Goal: Complete application form

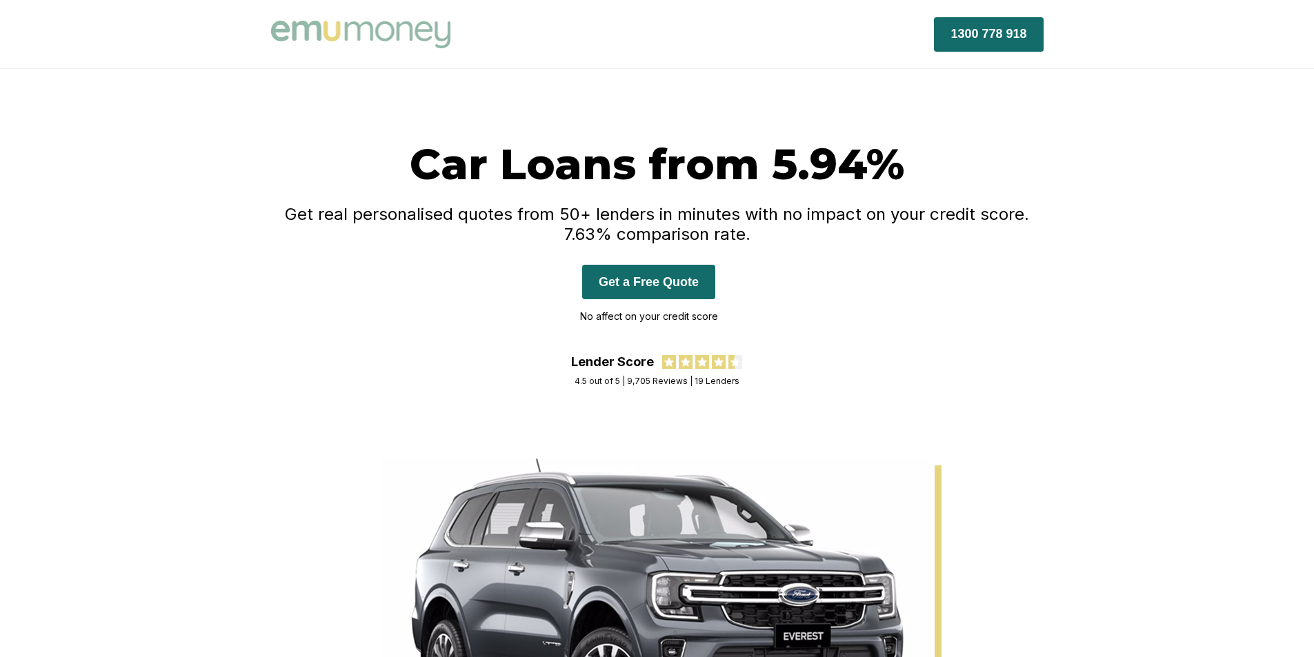
click at [653, 288] on button "Get a Free Quote" at bounding box center [648, 282] width 133 height 34
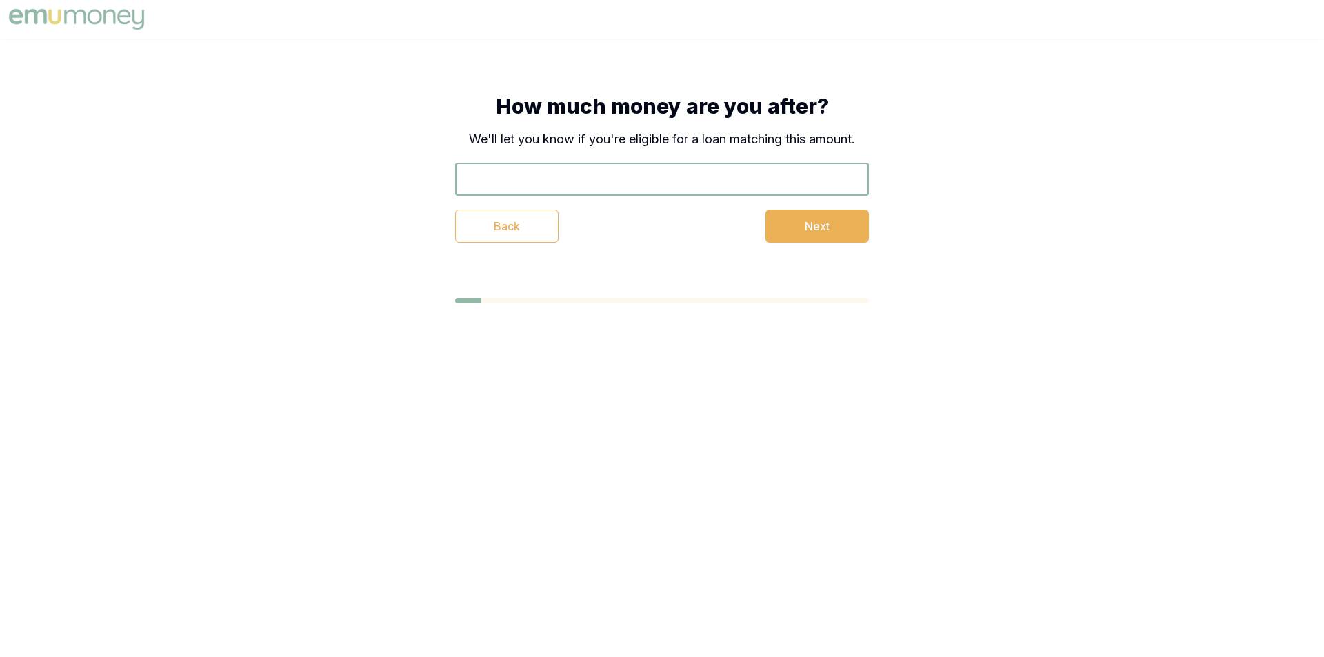
click at [561, 179] on input "text" at bounding box center [662, 179] width 414 height 33
type input "$30,000"
click at [818, 235] on button "Next" at bounding box center [816, 226] width 103 height 33
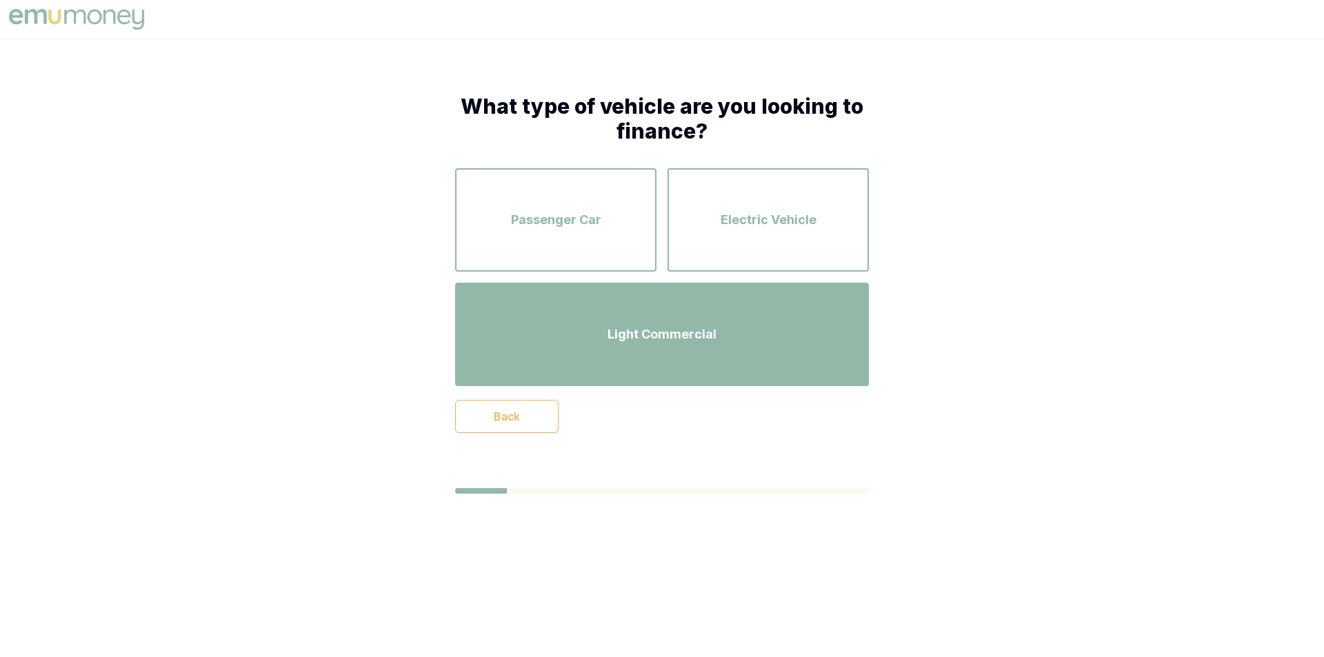
click at [618, 308] on div "Light Commercial" at bounding box center [661, 334] width 389 height 79
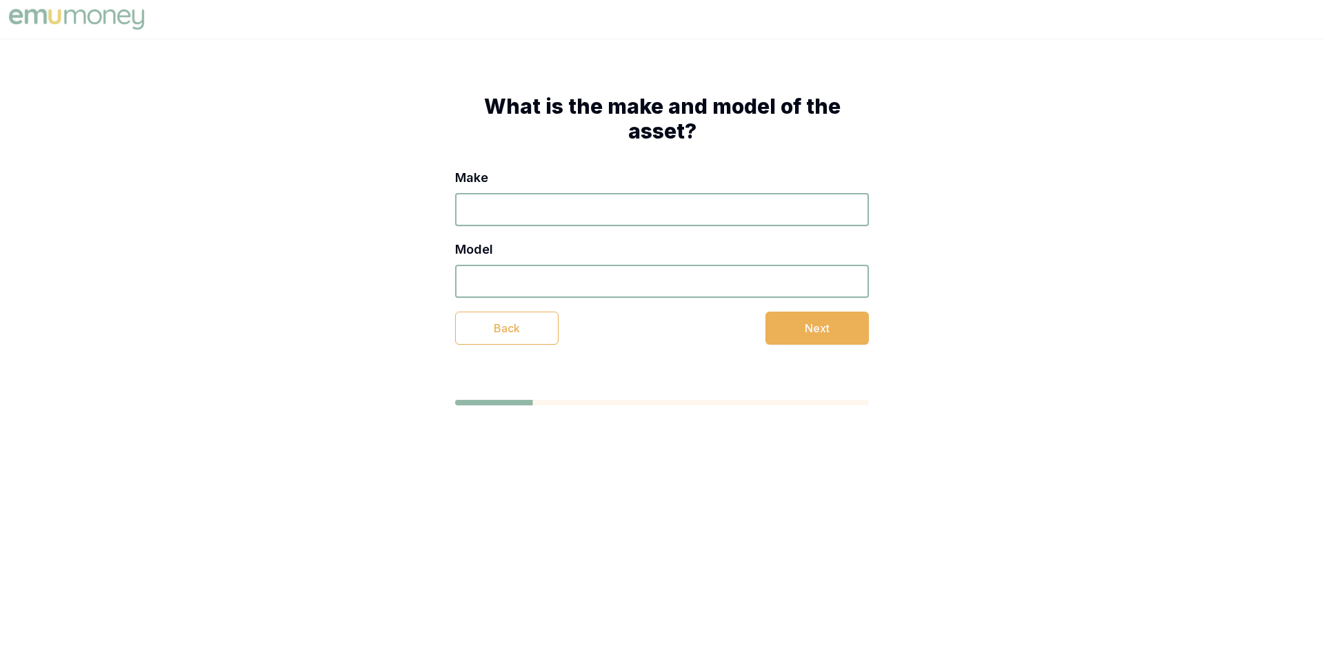
click at [568, 212] on input "Make" at bounding box center [662, 209] width 414 height 33
type input "toyota"
click at [605, 272] on input "Model" at bounding box center [662, 281] width 414 height 33
type input "hilux"
click at [816, 325] on button "Next" at bounding box center [816, 328] width 103 height 33
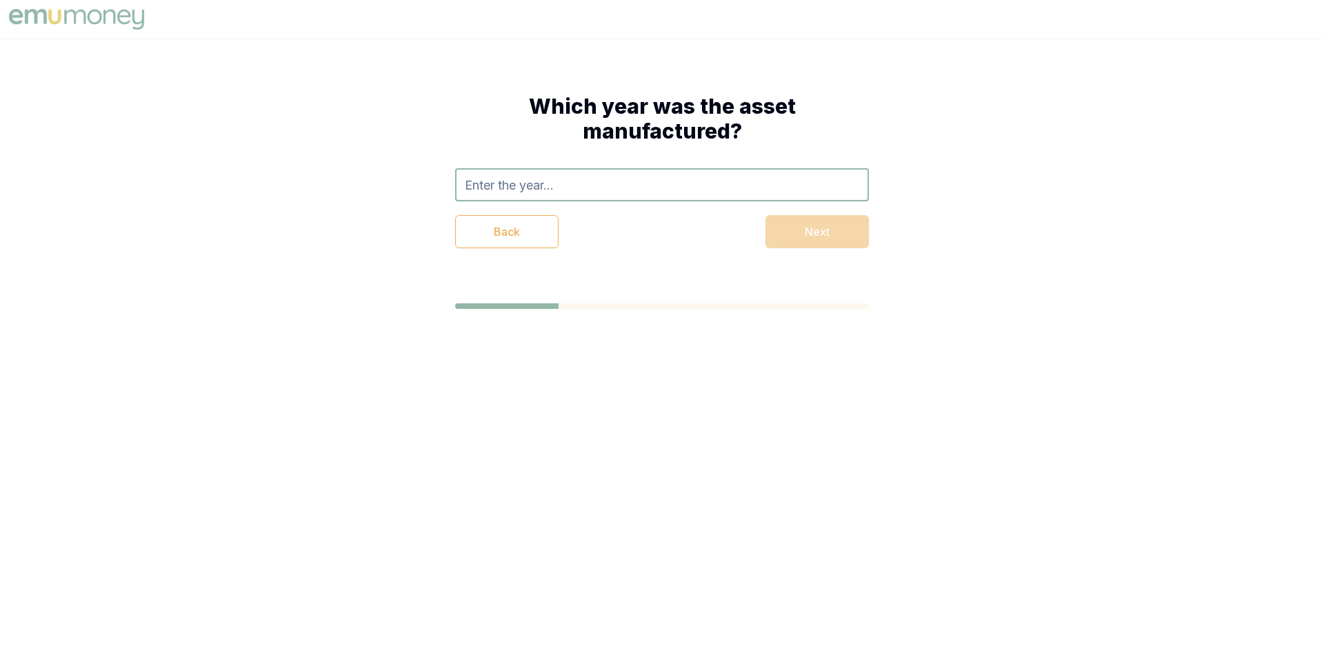
click at [535, 183] on input "text" at bounding box center [662, 184] width 414 height 33
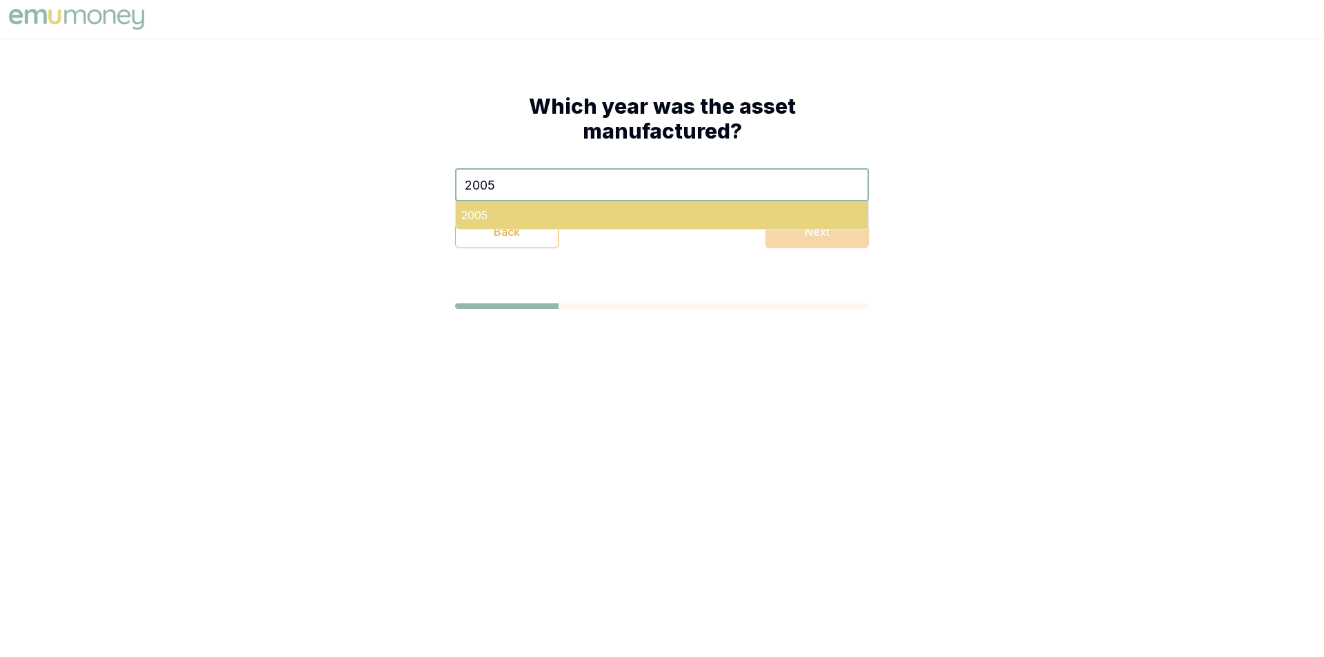
type input "2005"
click at [490, 210] on div "2005" at bounding box center [662, 215] width 412 height 28
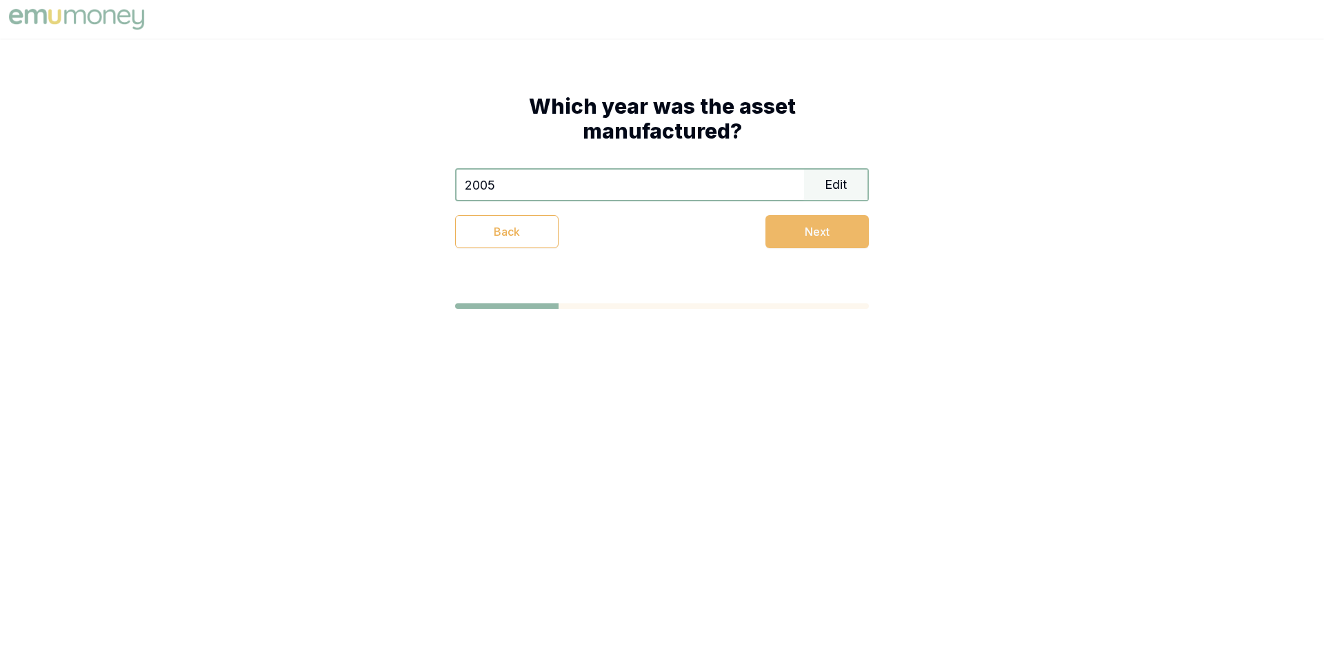
click at [815, 236] on button "Next" at bounding box center [816, 231] width 103 height 33
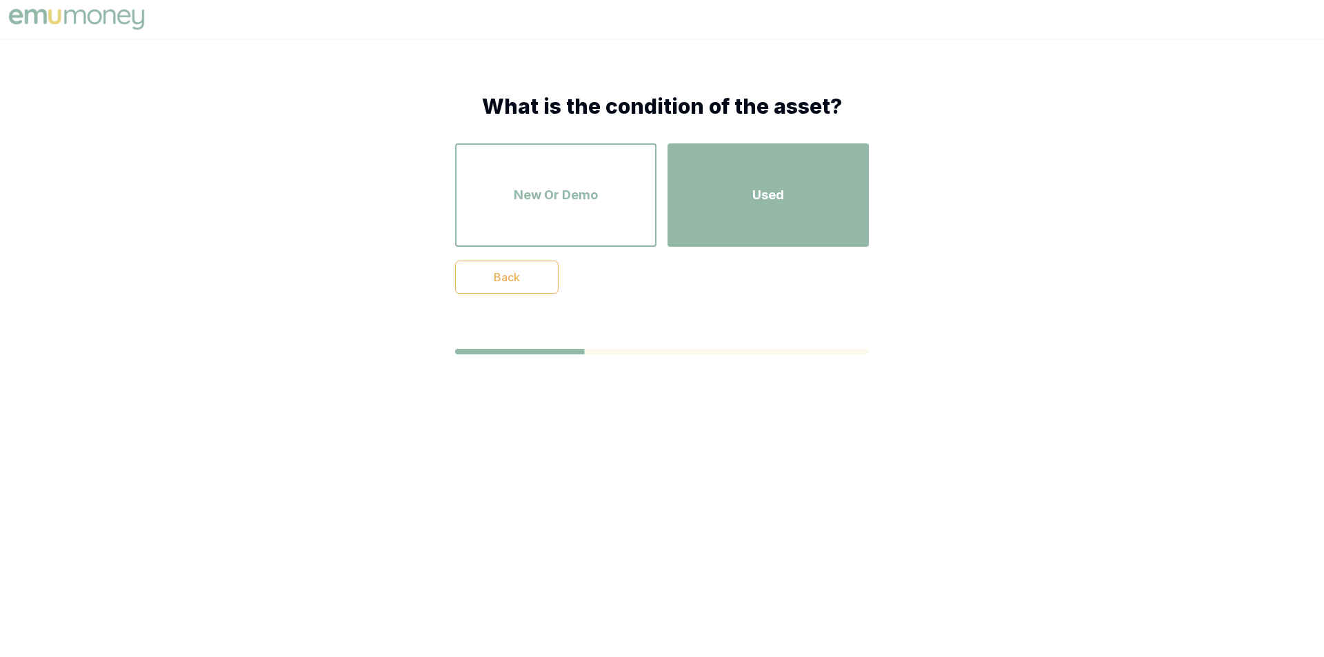
click at [752, 215] on div "Used" at bounding box center [768, 195] width 177 height 79
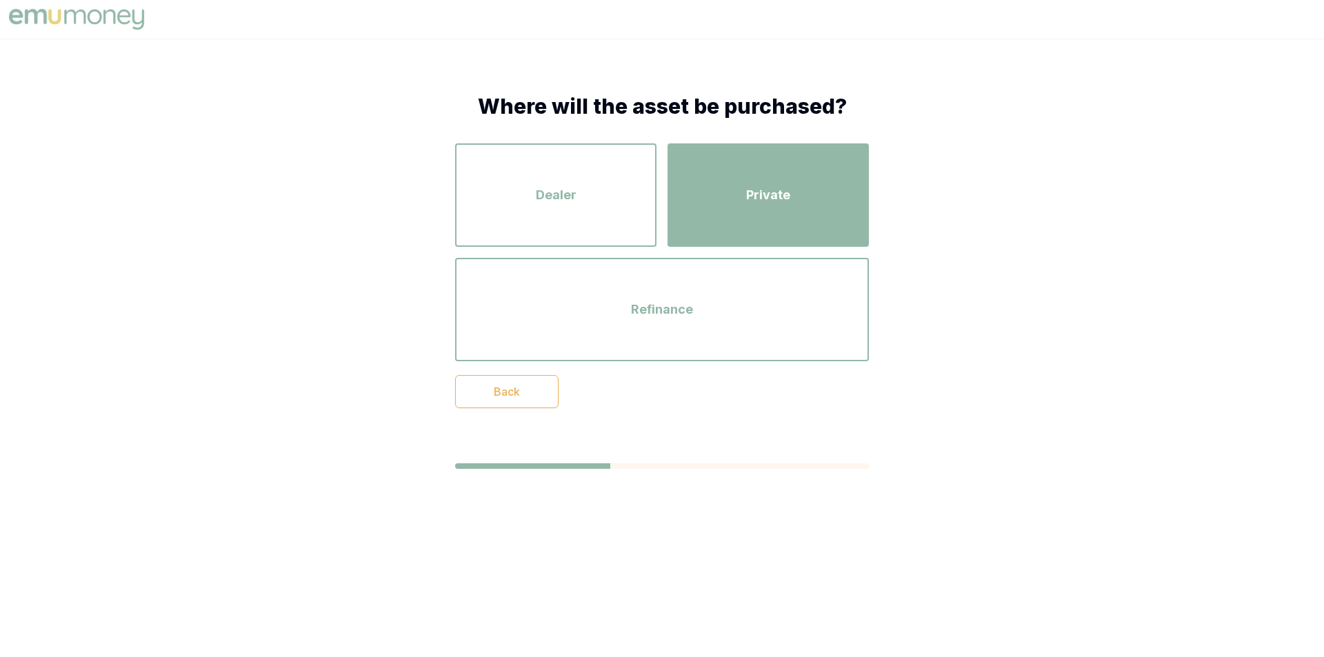
click at [752, 217] on div "Private" at bounding box center [768, 195] width 177 height 79
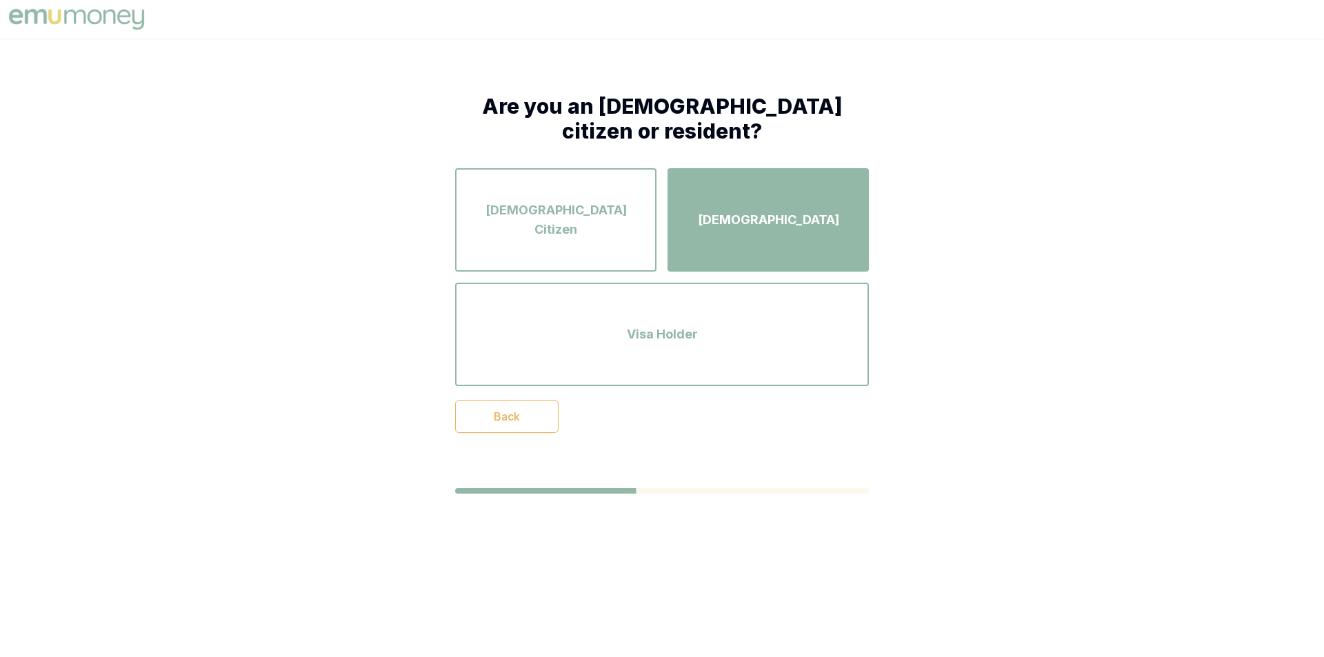
click at [746, 239] on div "Permanent Resident" at bounding box center [768, 220] width 177 height 79
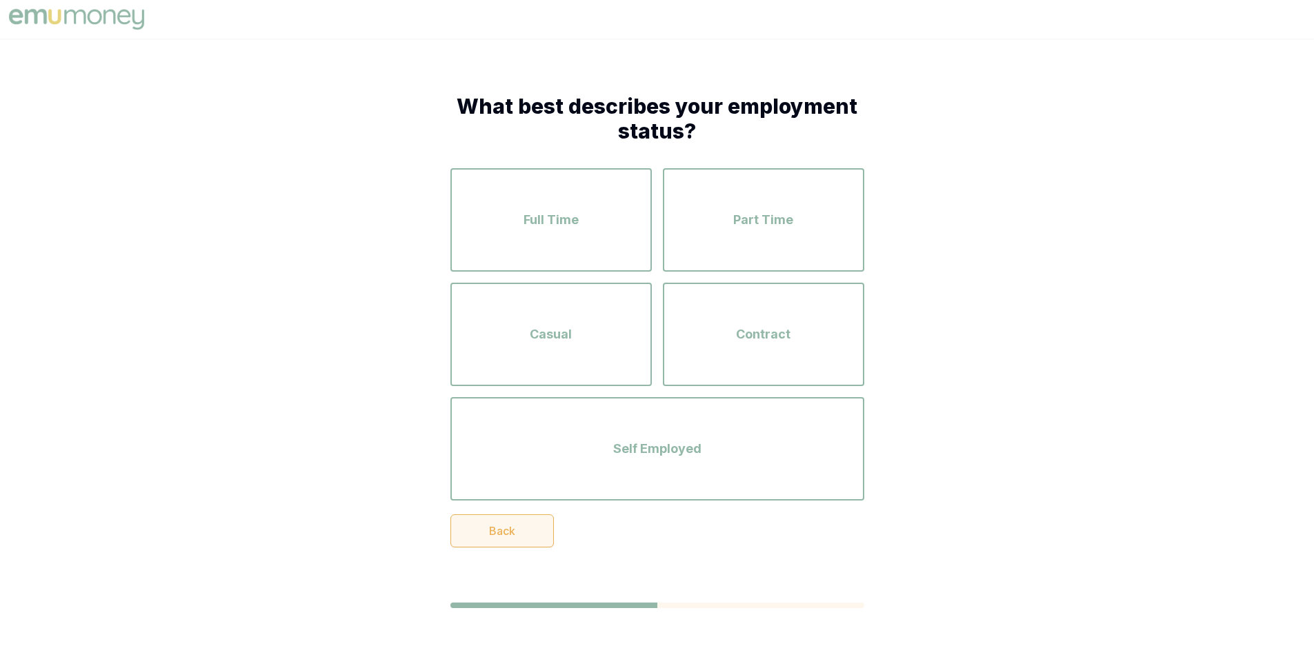
click at [520, 523] on button "Back" at bounding box center [501, 530] width 103 height 33
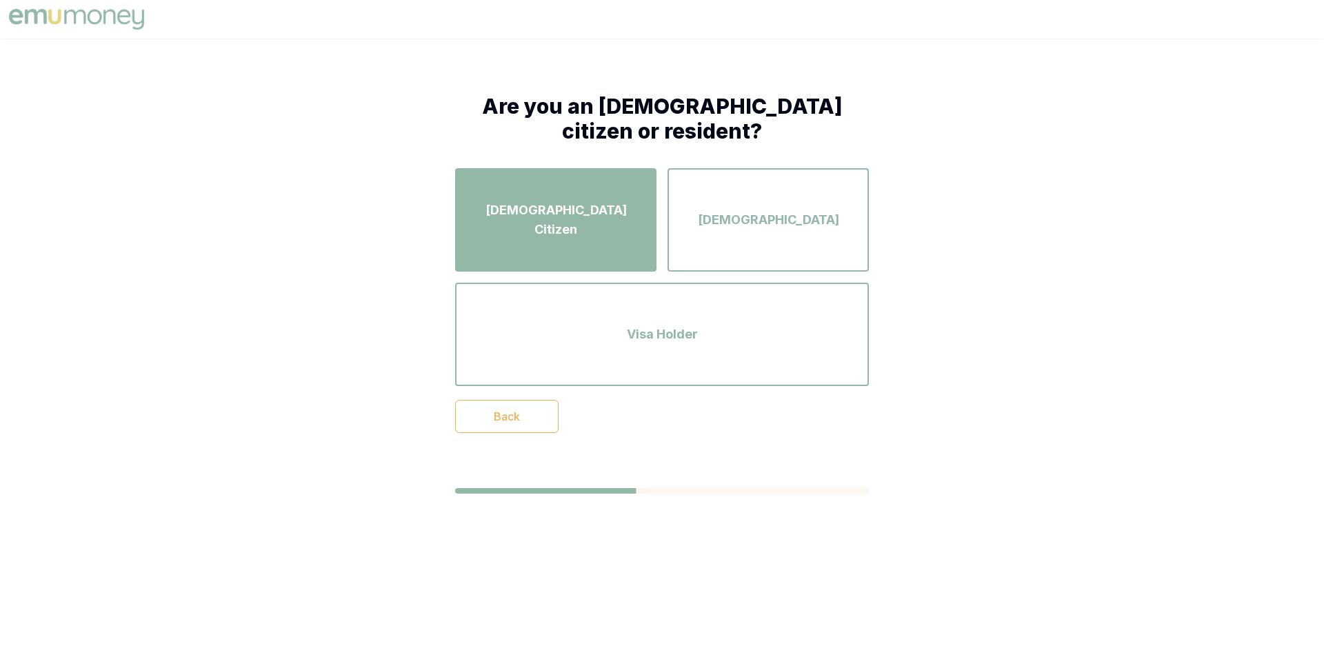
click at [550, 245] on div "Australian Citizen" at bounding box center [555, 220] width 177 height 79
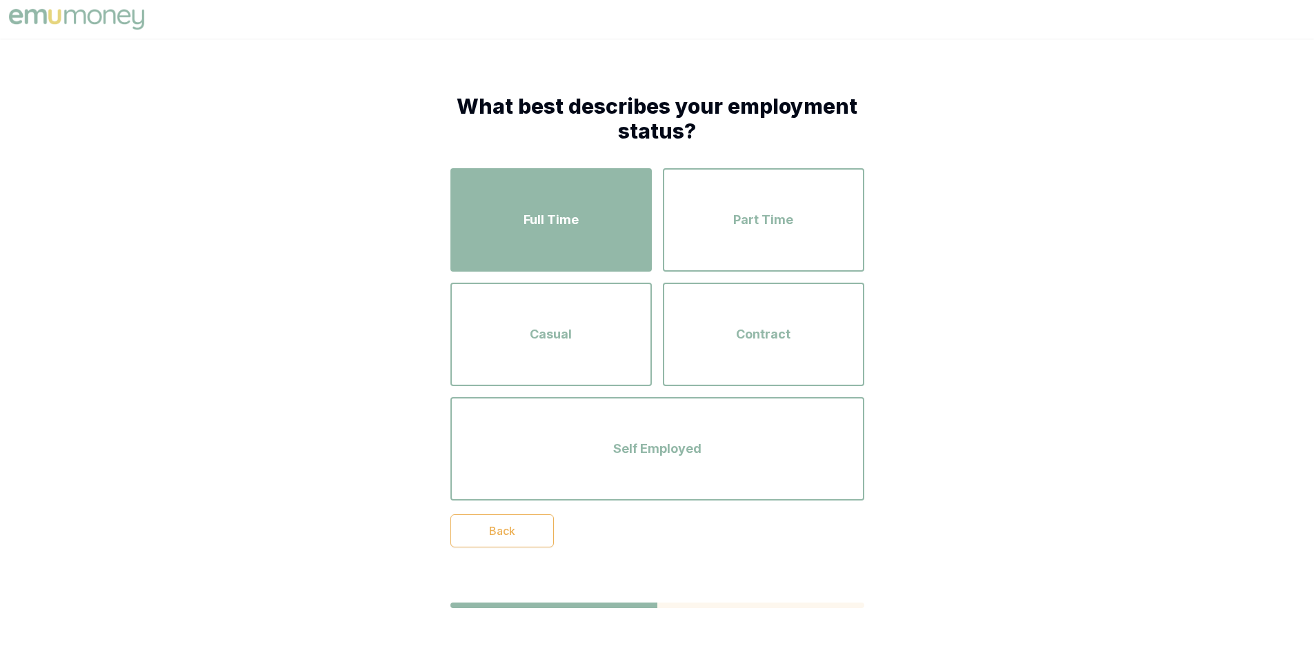
click at [556, 213] on span "Full Time" at bounding box center [550, 219] width 55 height 19
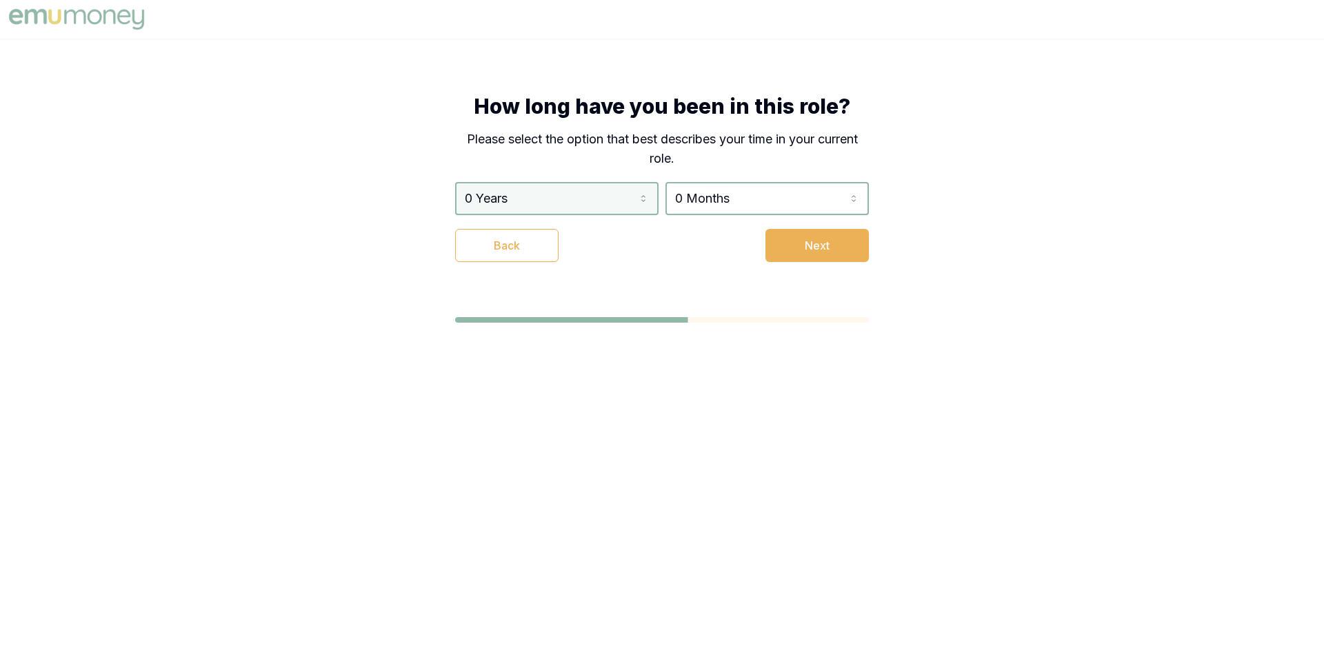
click at [643, 198] on html "How long have you been in this role? Please select the option that best describ…" at bounding box center [662, 328] width 1324 height 657
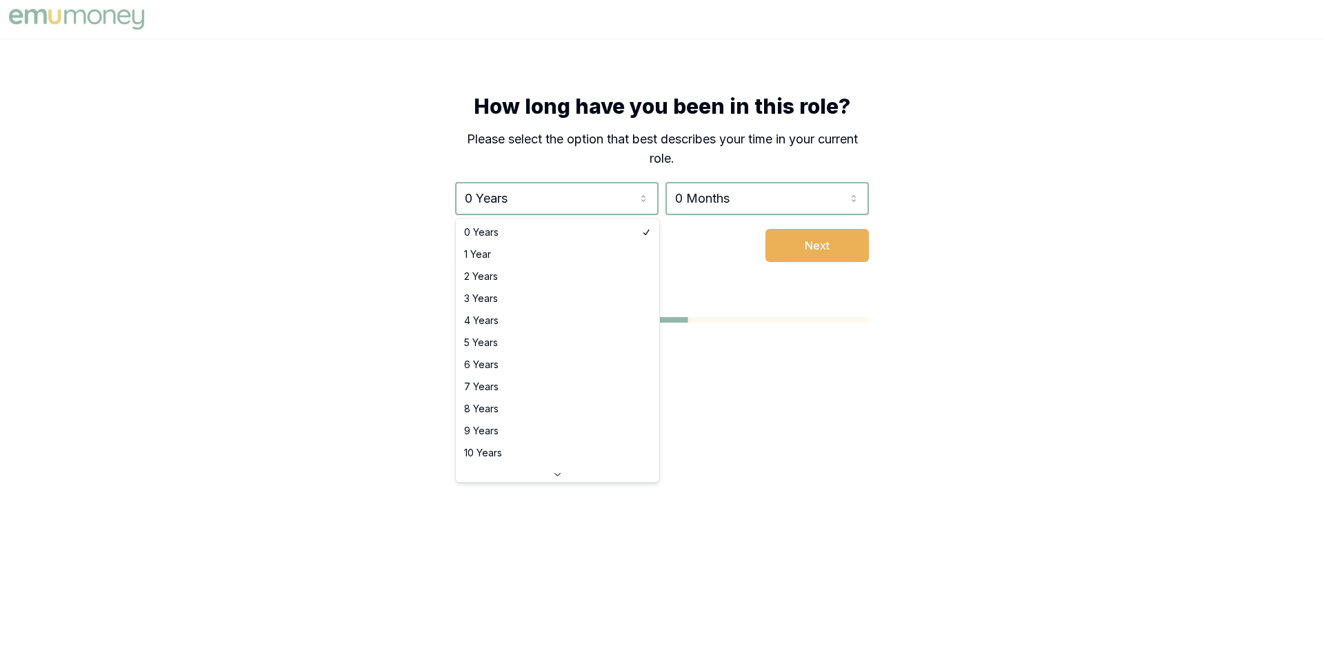
select select "3"
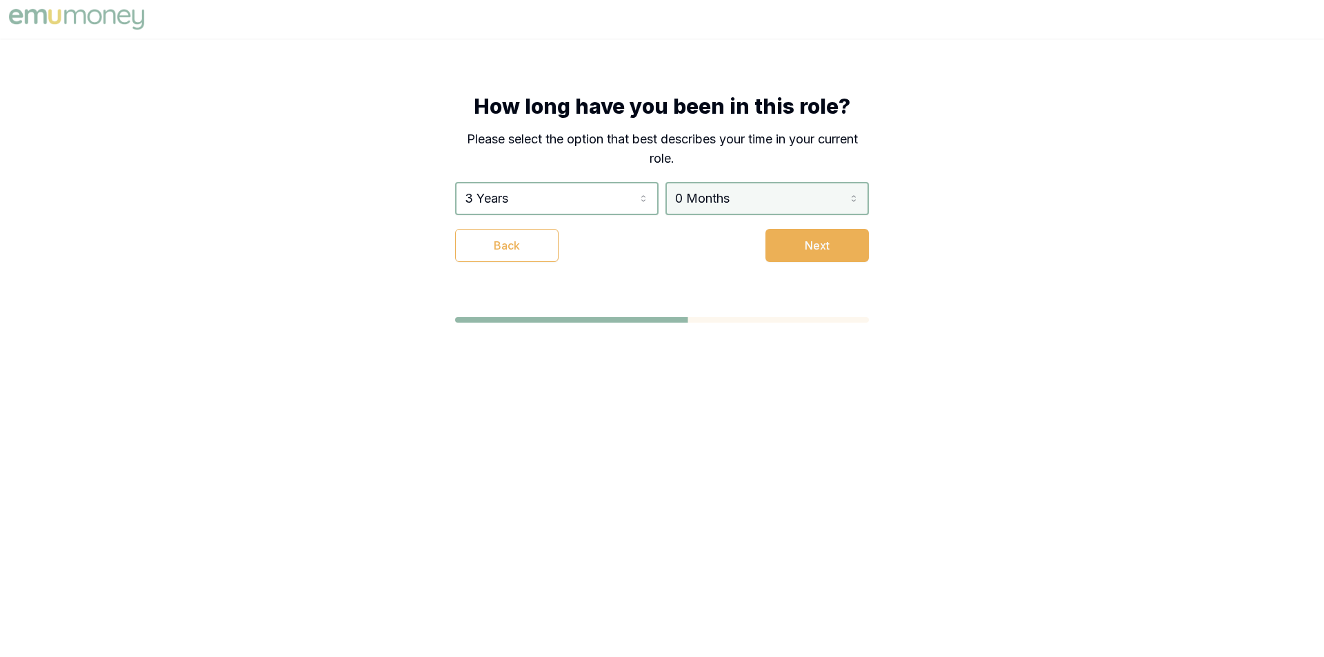
click at [850, 201] on html "How long have you been in this role? Please select the option that best describ…" at bounding box center [662, 328] width 1324 height 657
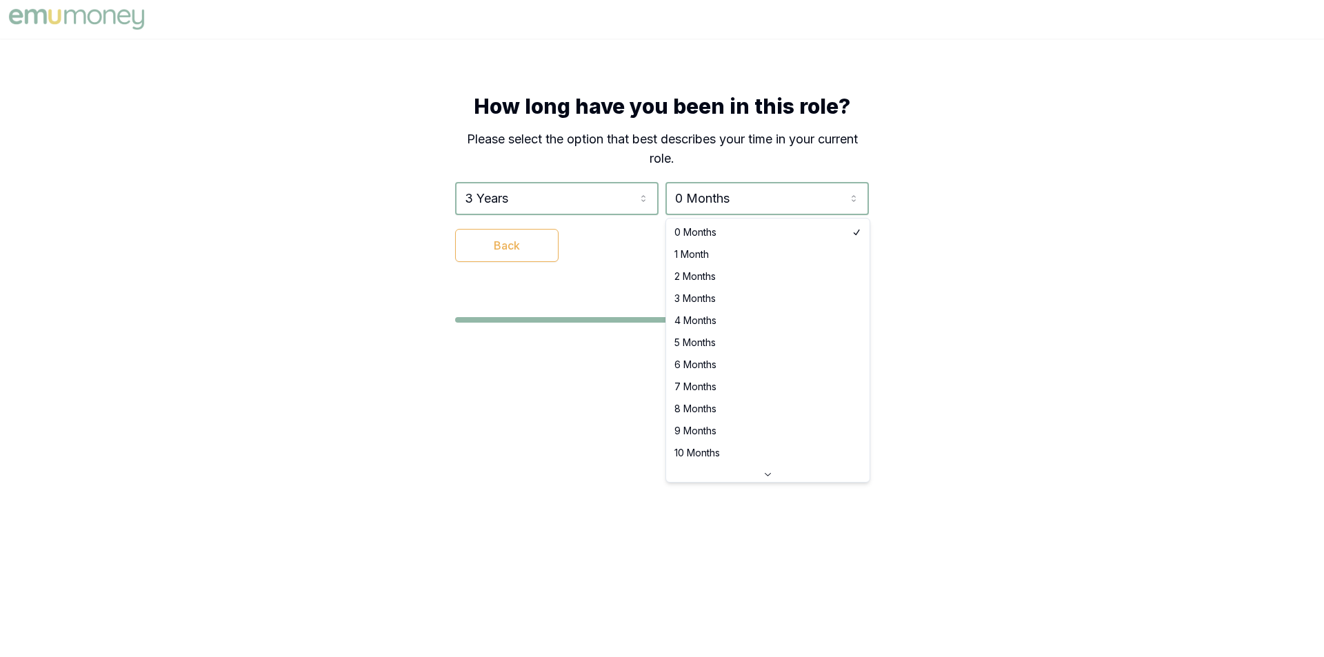
select select "7"
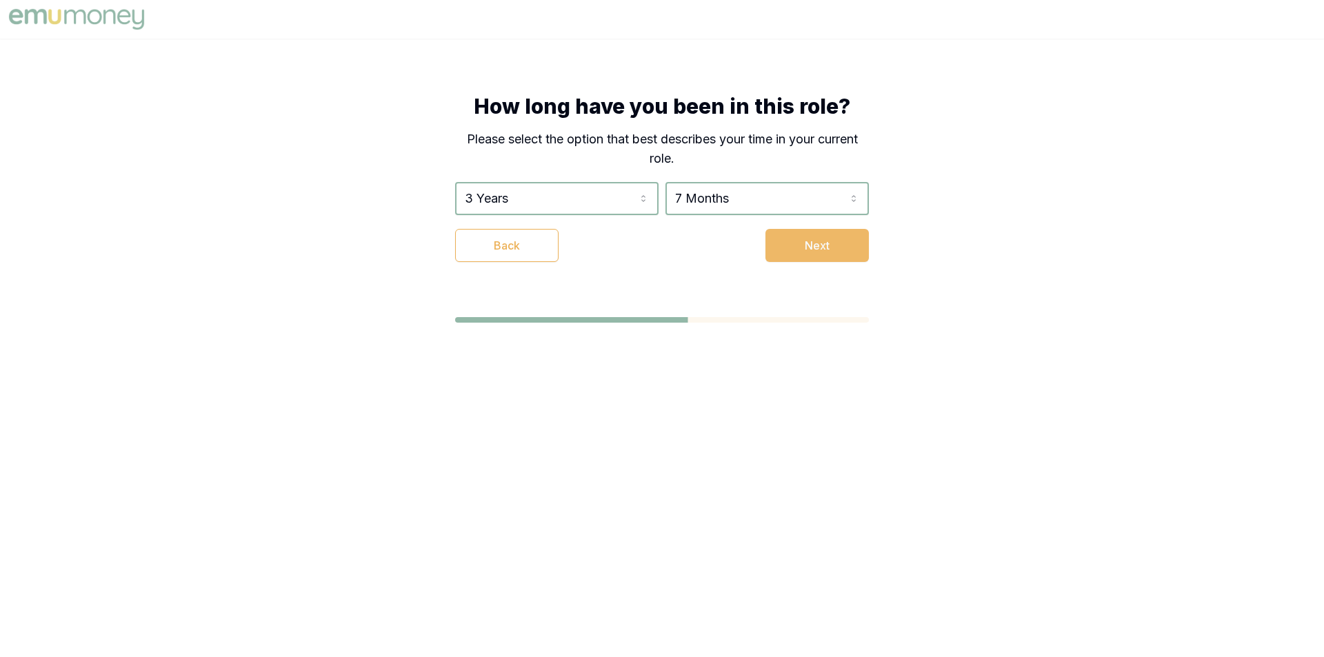
click at [809, 243] on button "Next" at bounding box center [816, 245] width 103 height 33
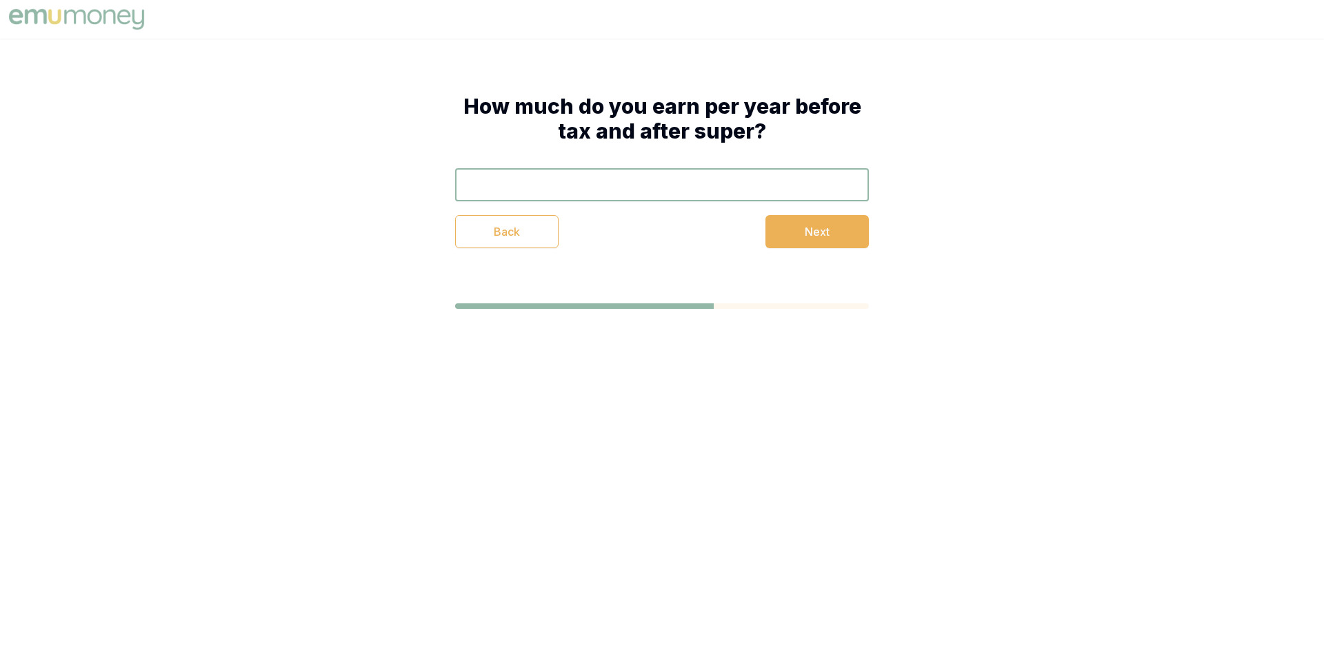
click at [709, 186] on input "text" at bounding box center [662, 184] width 414 height 33
type input "$50,000"
click at [811, 227] on button "Next" at bounding box center [816, 231] width 103 height 33
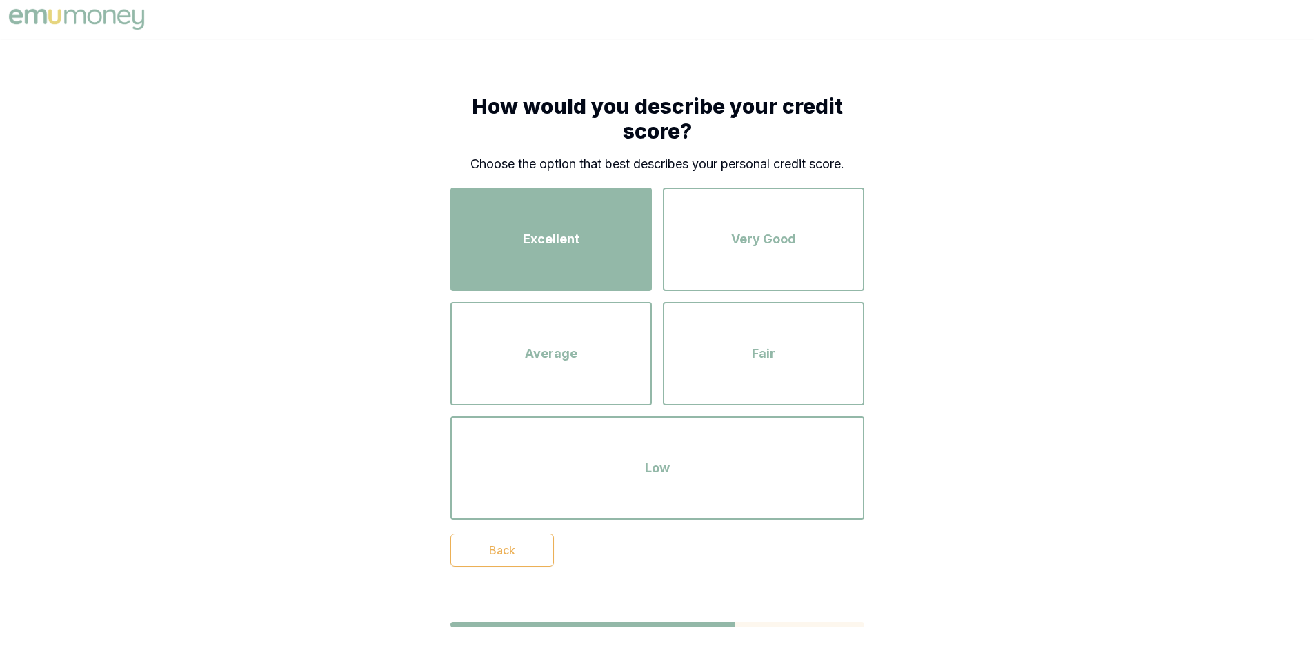
click at [610, 228] on div "Excellent" at bounding box center [551, 239] width 177 height 79
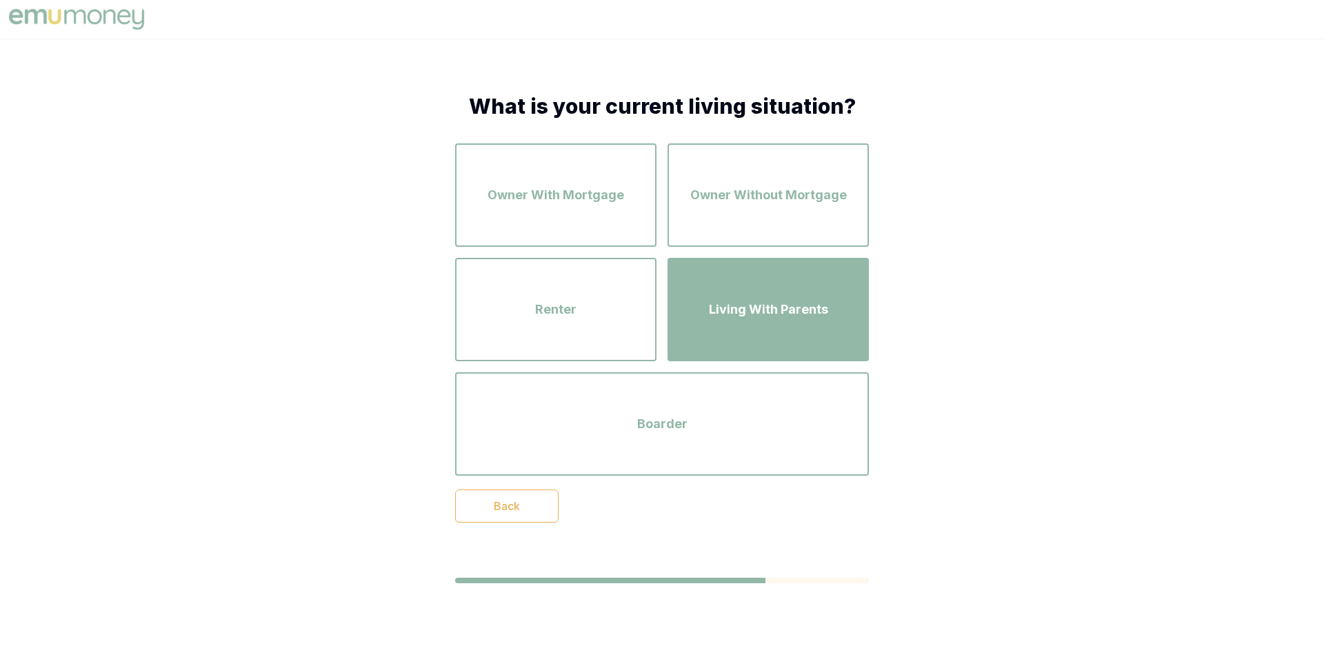
click at [774, 336] on div "Living With Parents" at bounding box center [768, 309] width 177 height 79
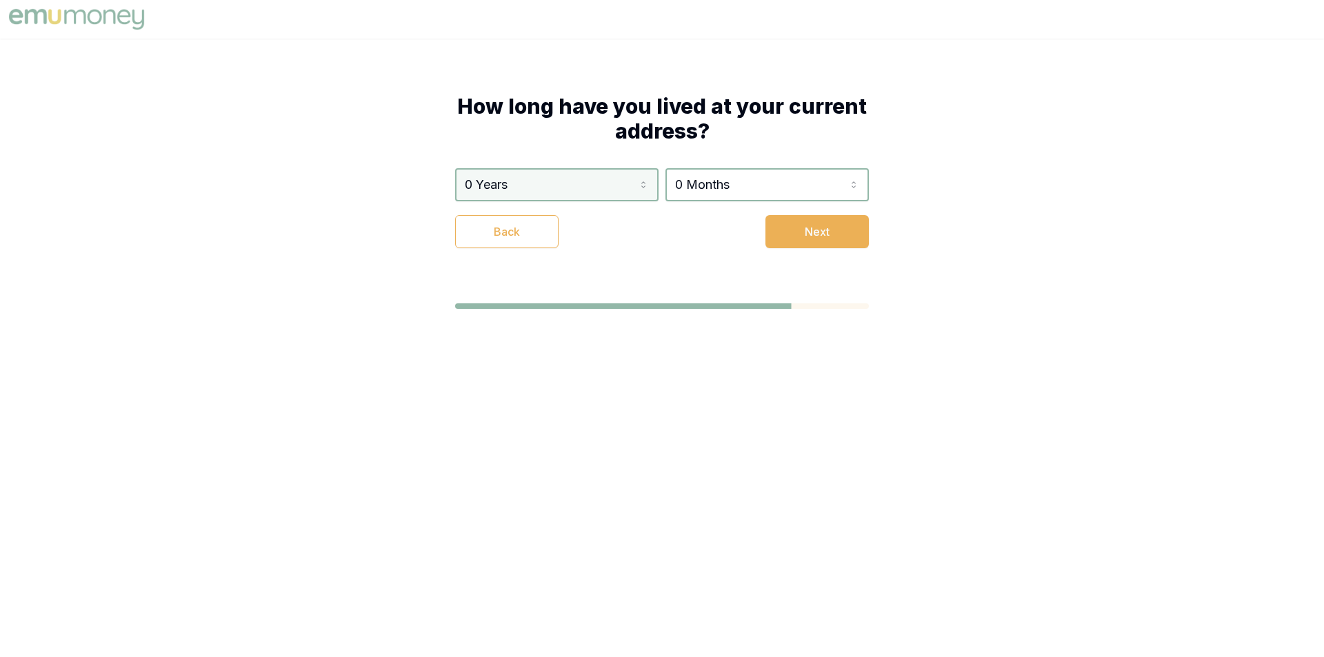
click at [642, 187] on html "How long have you lived at your current address? 0 Years 0 Years 1 Year 2 Years…" at bounding box center [662, 328] width 1324 height 657
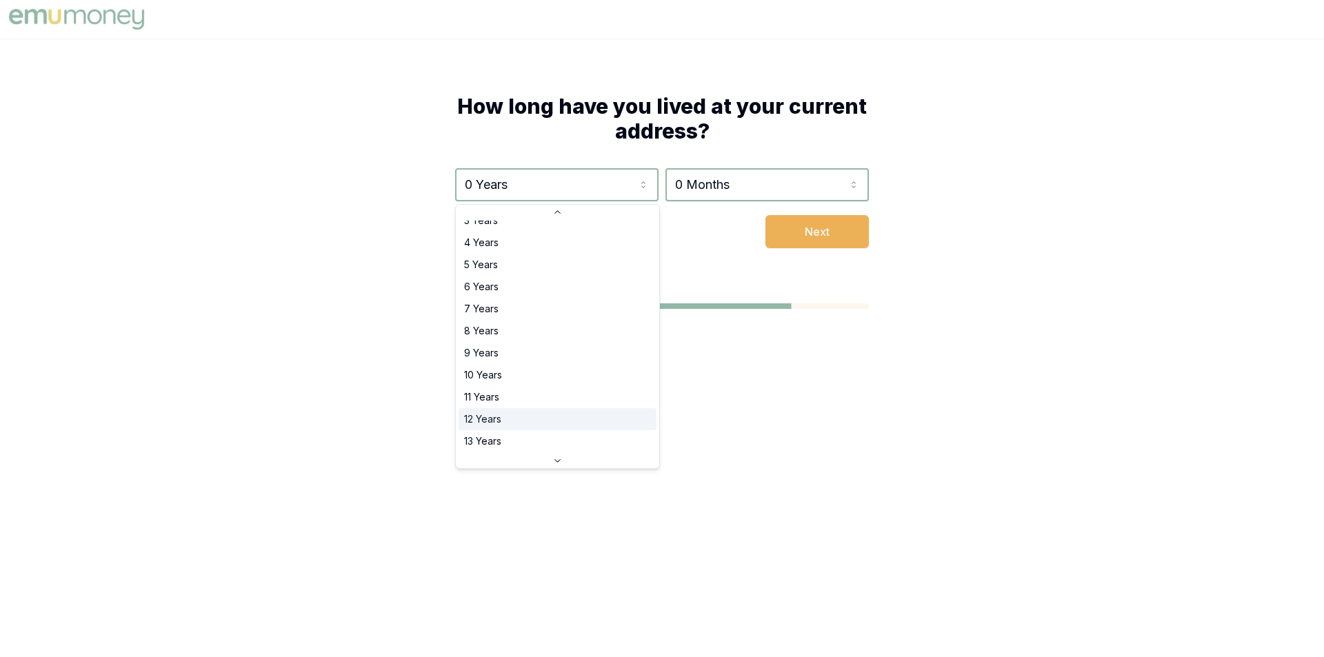
scroll to position [92, 0]
select select "12"
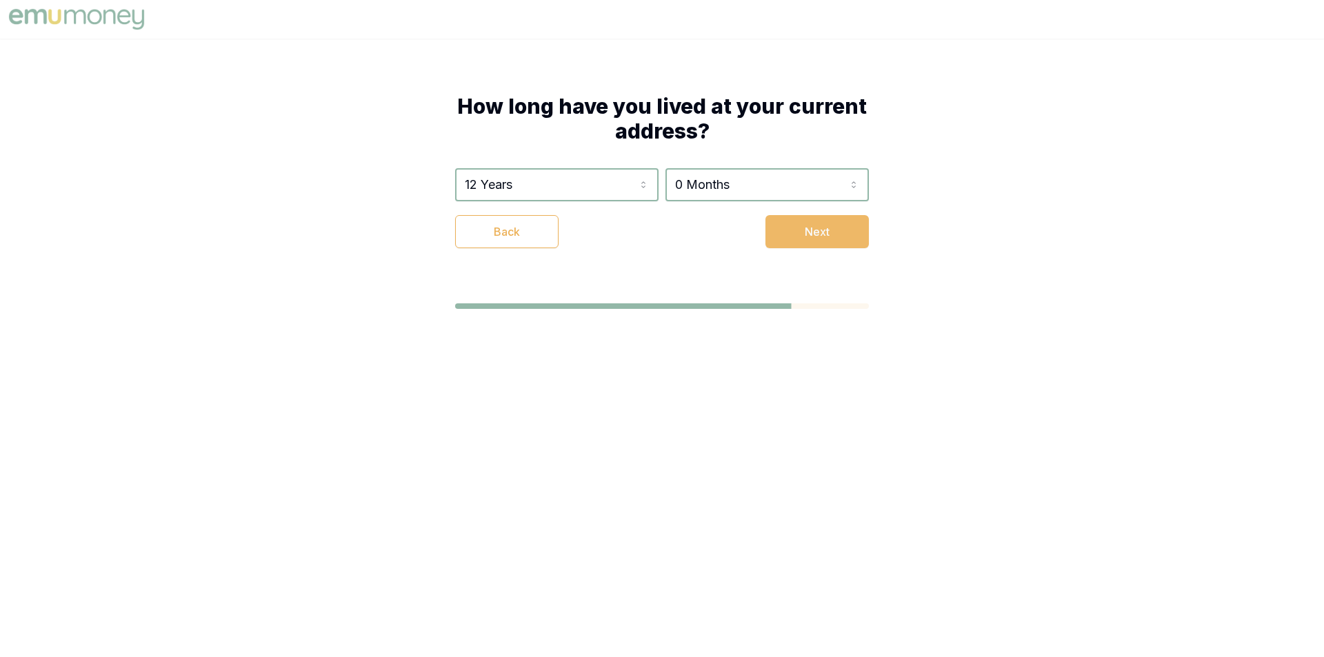
click at [790, 235] on button "Next" at bounding box center [816, 231] width 103 height 33
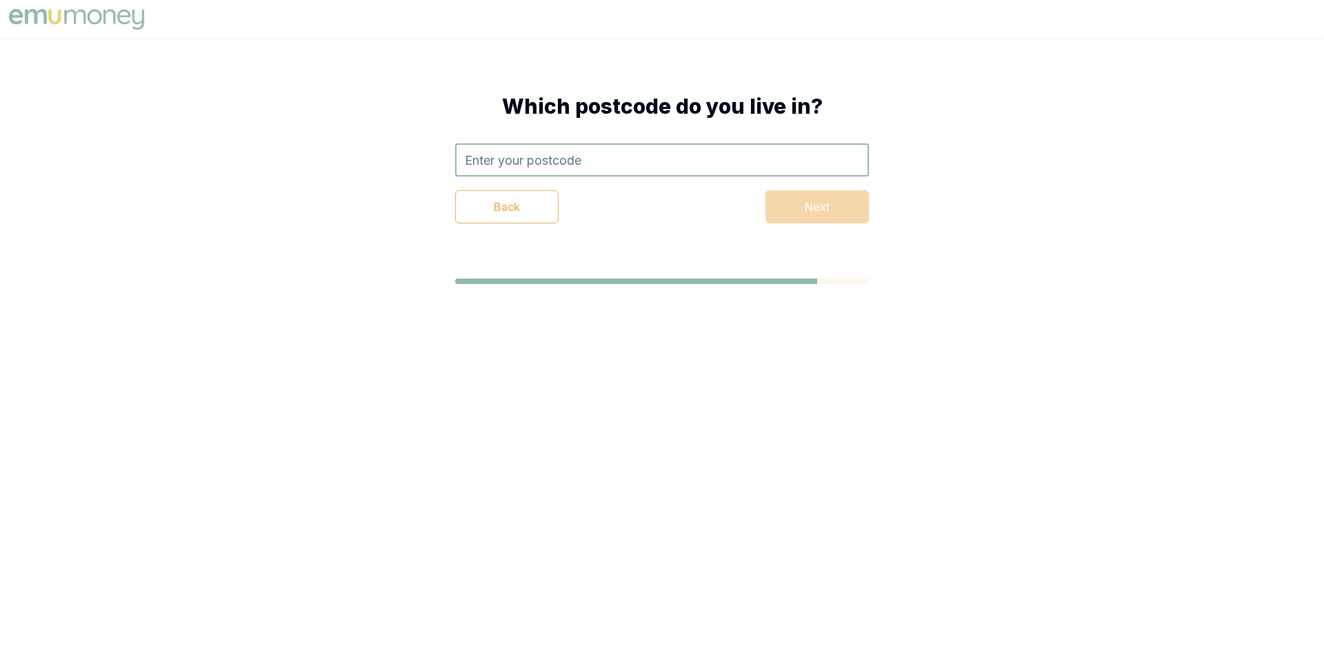
click at [695, 163] on input "text" at bounding box center [662, 159] width 414 height 33
type input "3140"
click at [808, 211] on div "Back Next" at bounding box center [662, 206] width 414 height 33
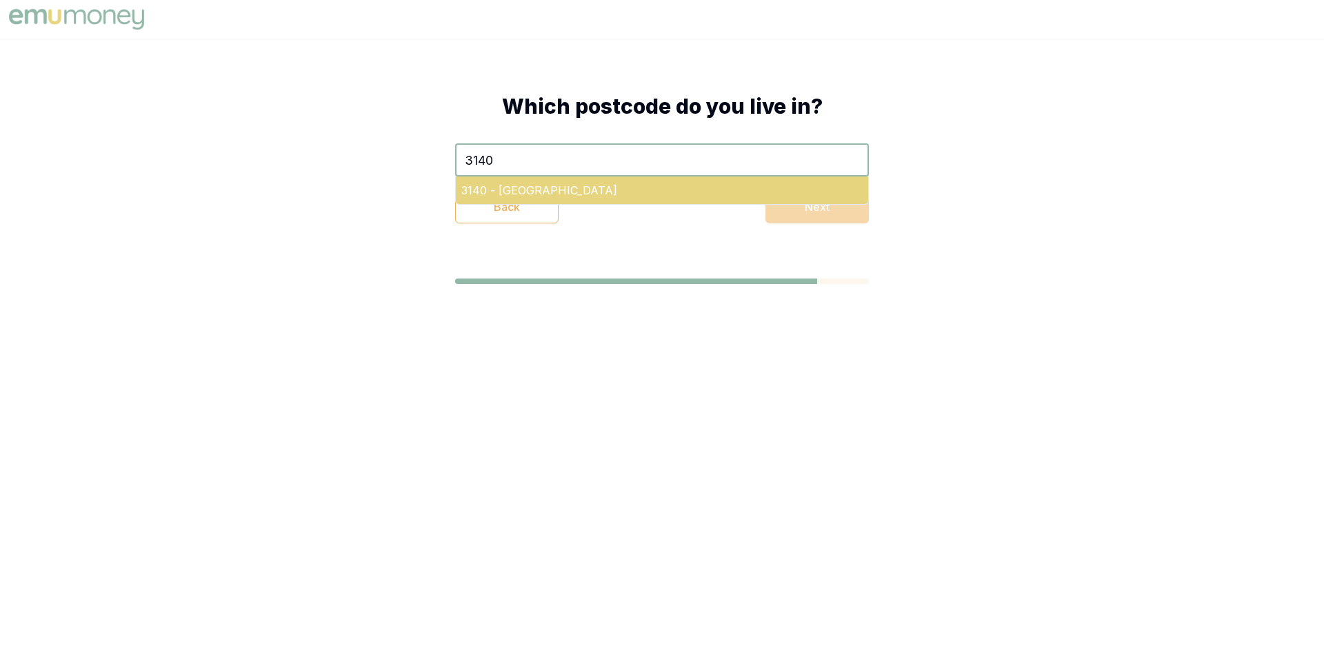
click at [600, 182] on div "3140 - Lilydale" at bounding box center [662, 191] width 412 height 28
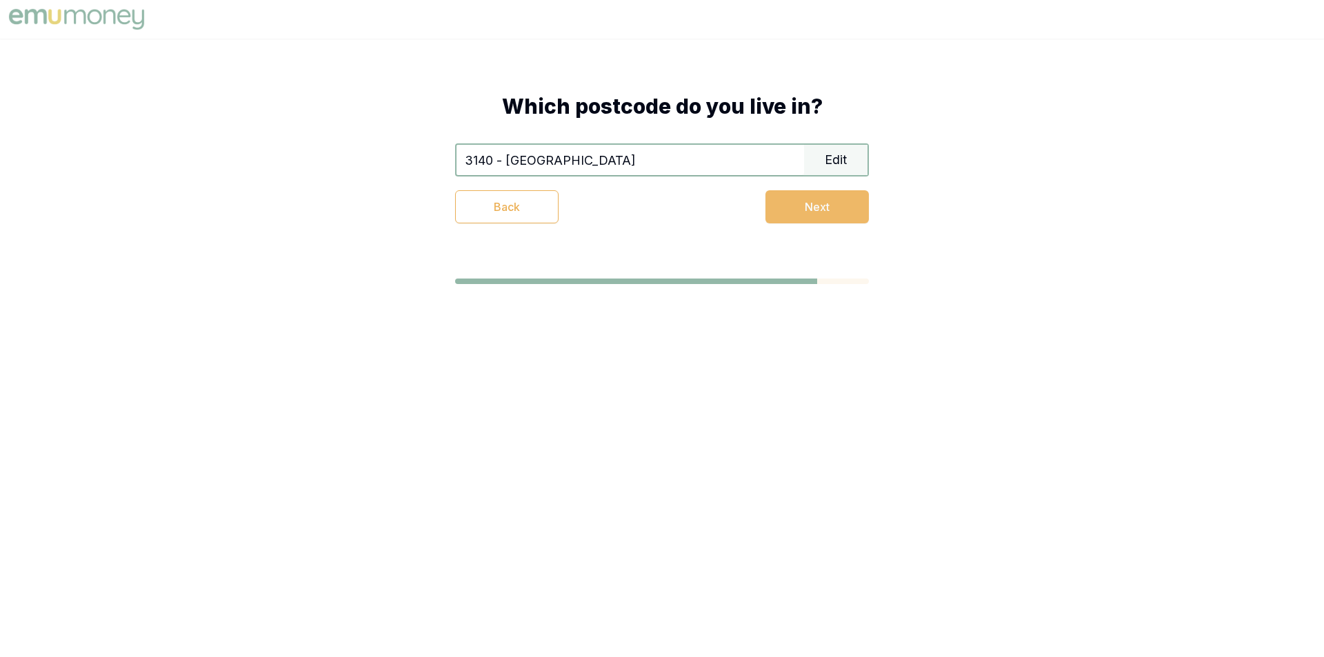
click at [801, 208] on button "Next" at bounding box center [816, 206] width 103 height 33
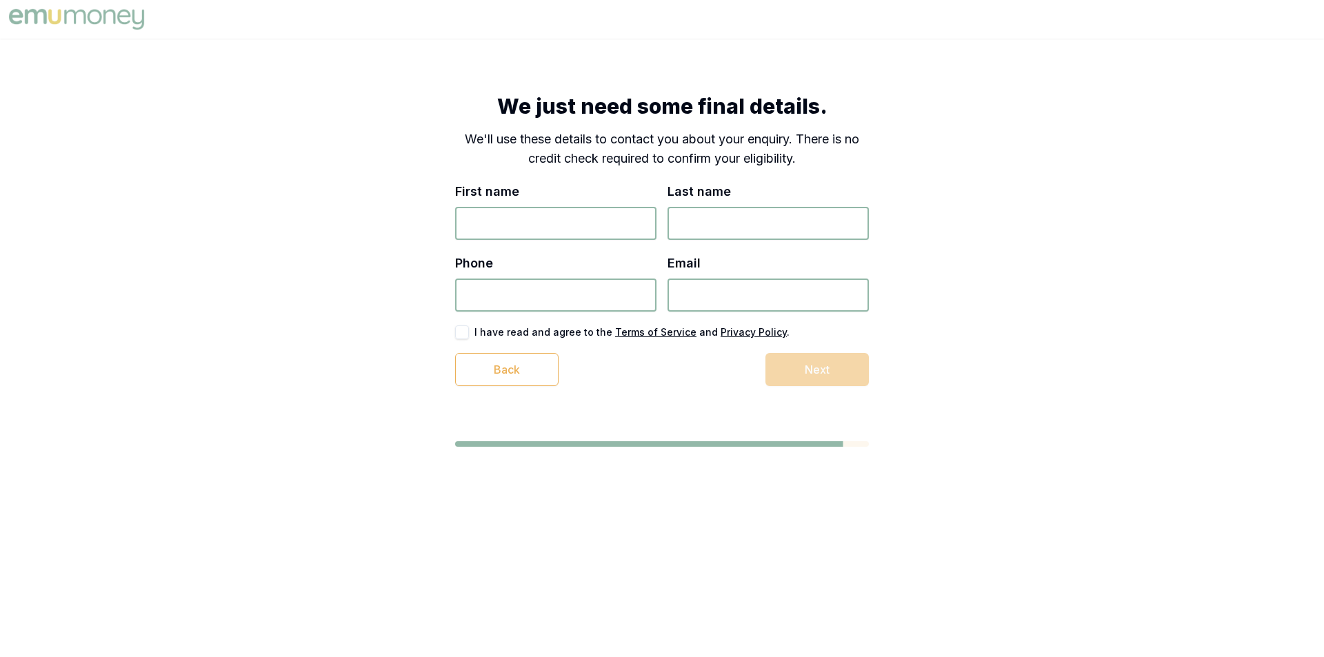
click at [574, 226] on input "First name" at bounding box center [555, 223] width 201 height 33
type input "Chris"
type input "Brown"
type input "0419 516 177"
type input "chris__browney@hotmail.com"
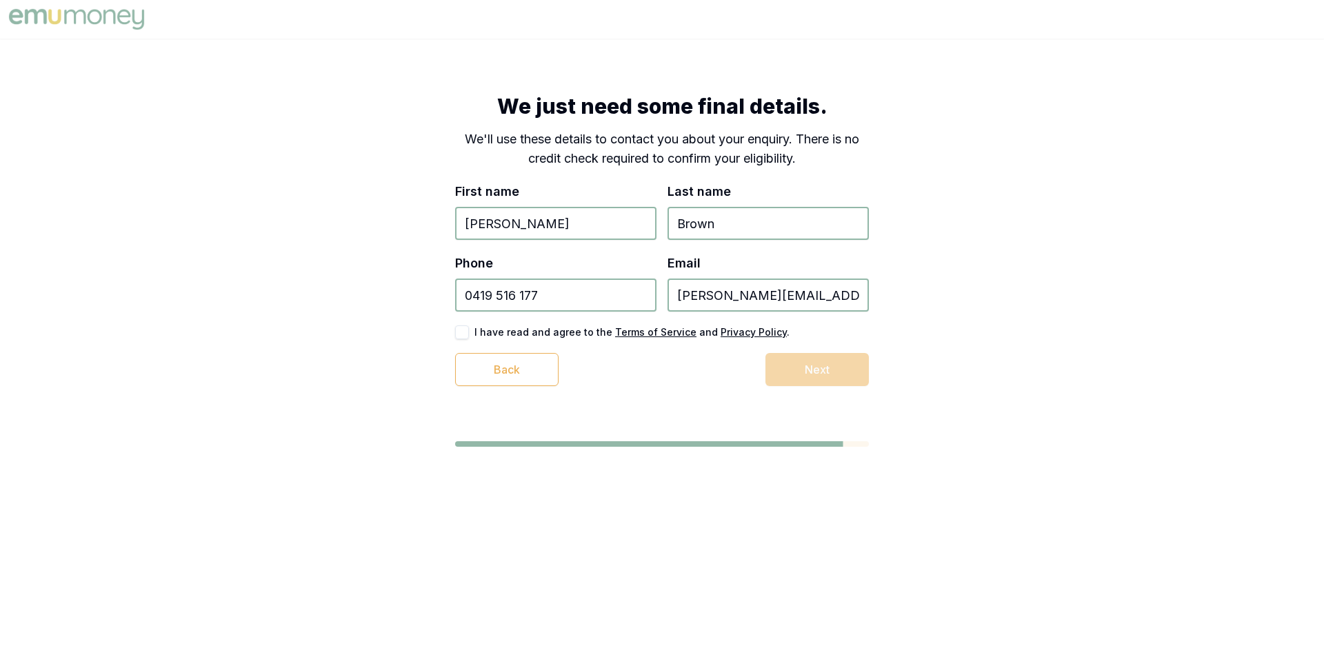
drag, startPoint x: 502, startPoint y: 223, endPoint x: 445, endPoint y: 221, distance: 57.2
click at [445, 221] on div "We just need some final details. We'll use these details to contact you about y…" at bounding box center [662, 240] width 524 height 403
click at [920, 376] on div "We just need some final details. We'll use these details to contact you about y…" at bounding box center [662, 240] width 524 height 403
click at [734, 372] on div "Back Next" at bounding box center [662, 369] width 414 height 33
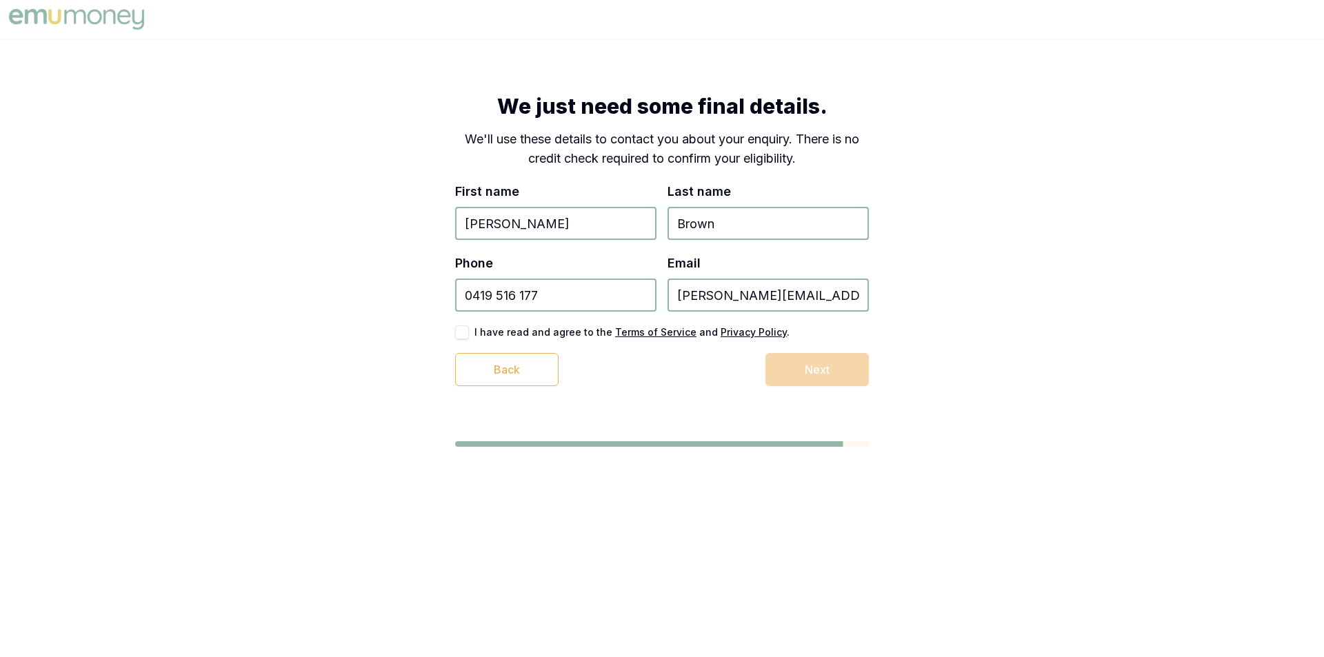
click at [801, 361] on div "Back Next" at bounding box center [662, 369] width 414 height 33
